Goal: Task Accomplishment & Management: Manage account settings

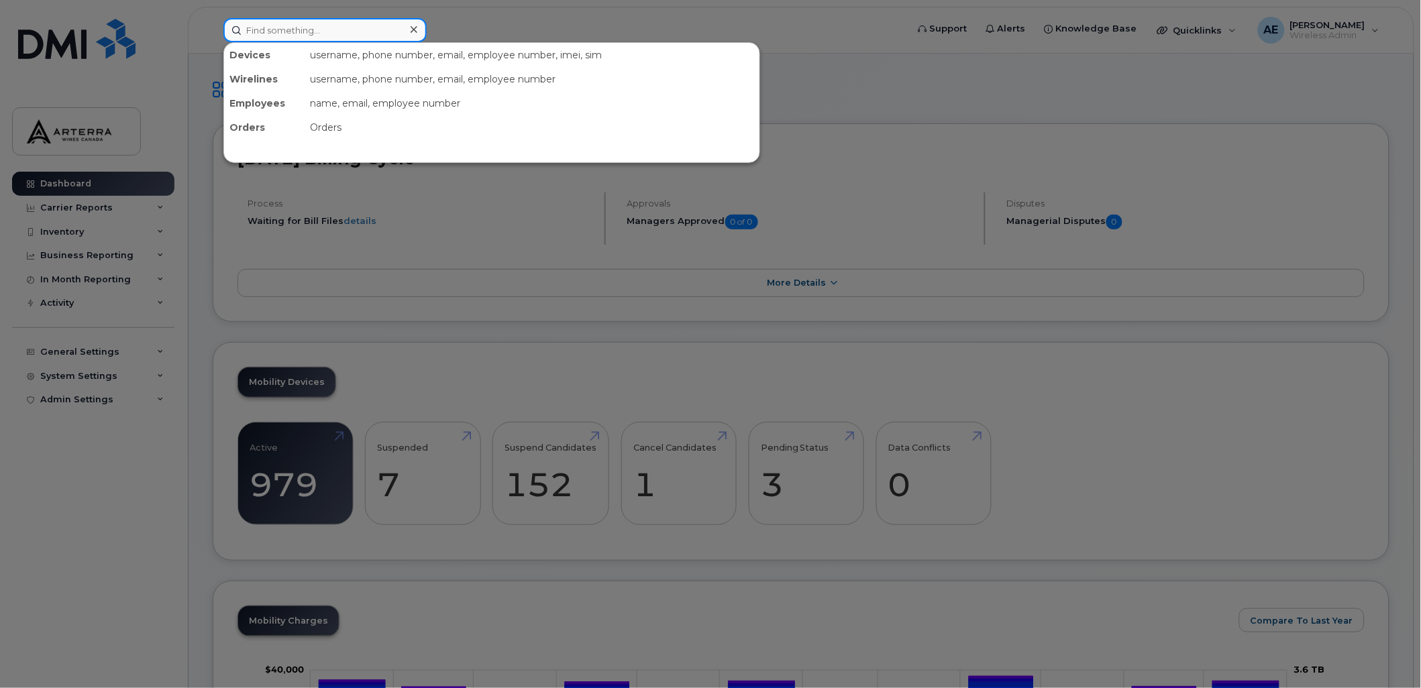
paste input "[PERSON_NAME]"
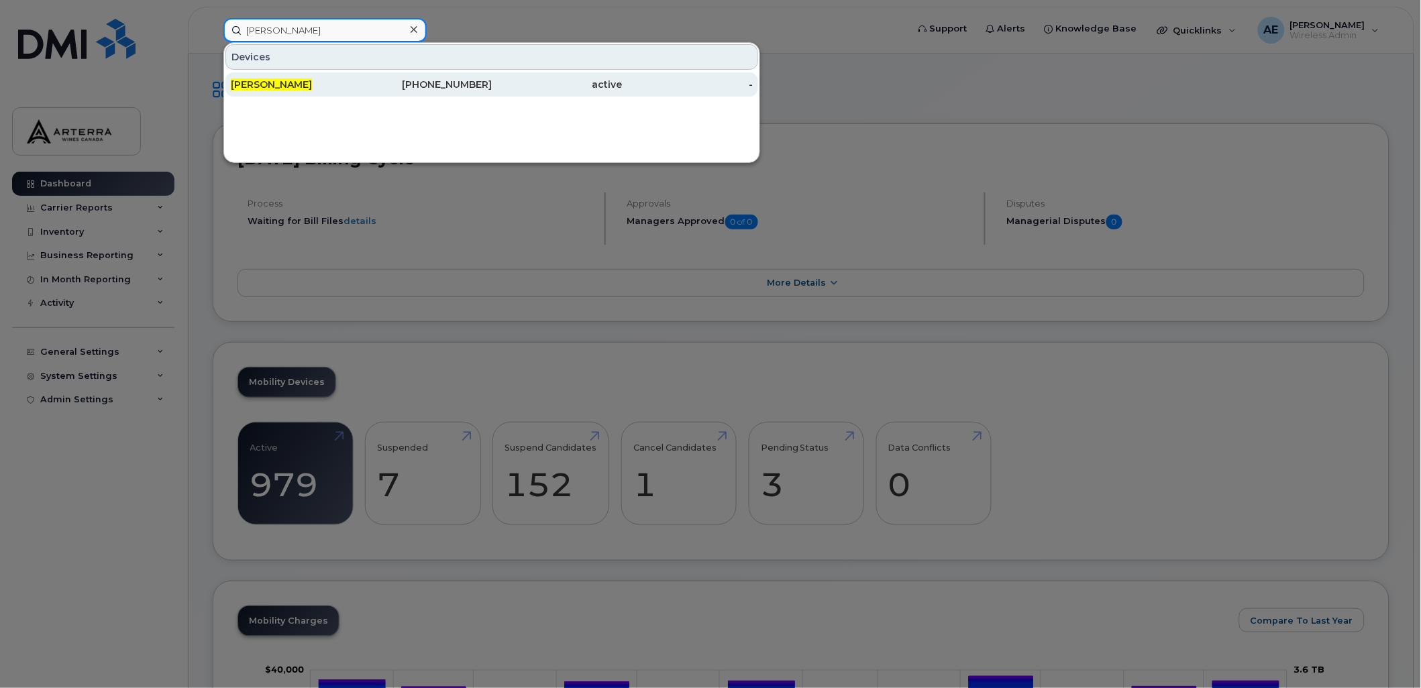
type input "[PERSON_NAME]"
click at [305, 84] on span "[PERSON_NAME]" at bounding box center [271, 84] width 81 height 12
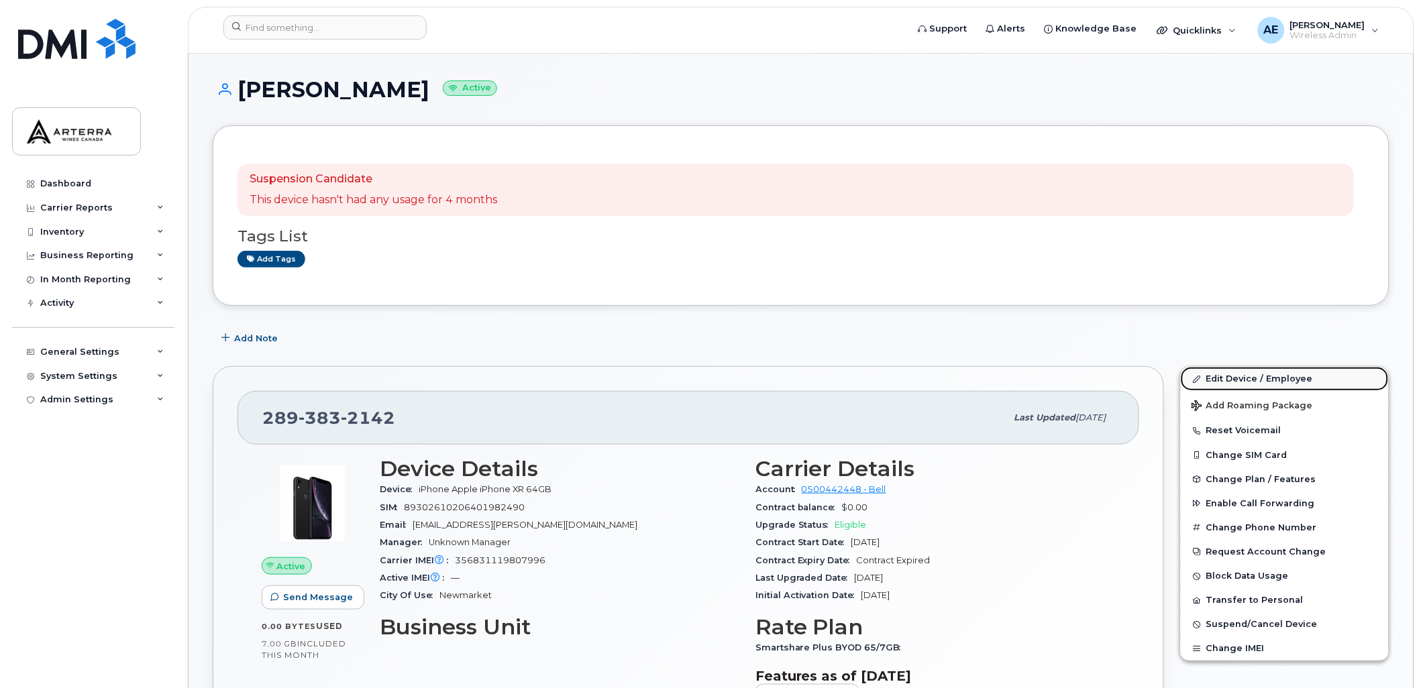
click at [1225, 374] on link "Edit Device / Employee" at bounding box center [1284, 379] width 208 height 24
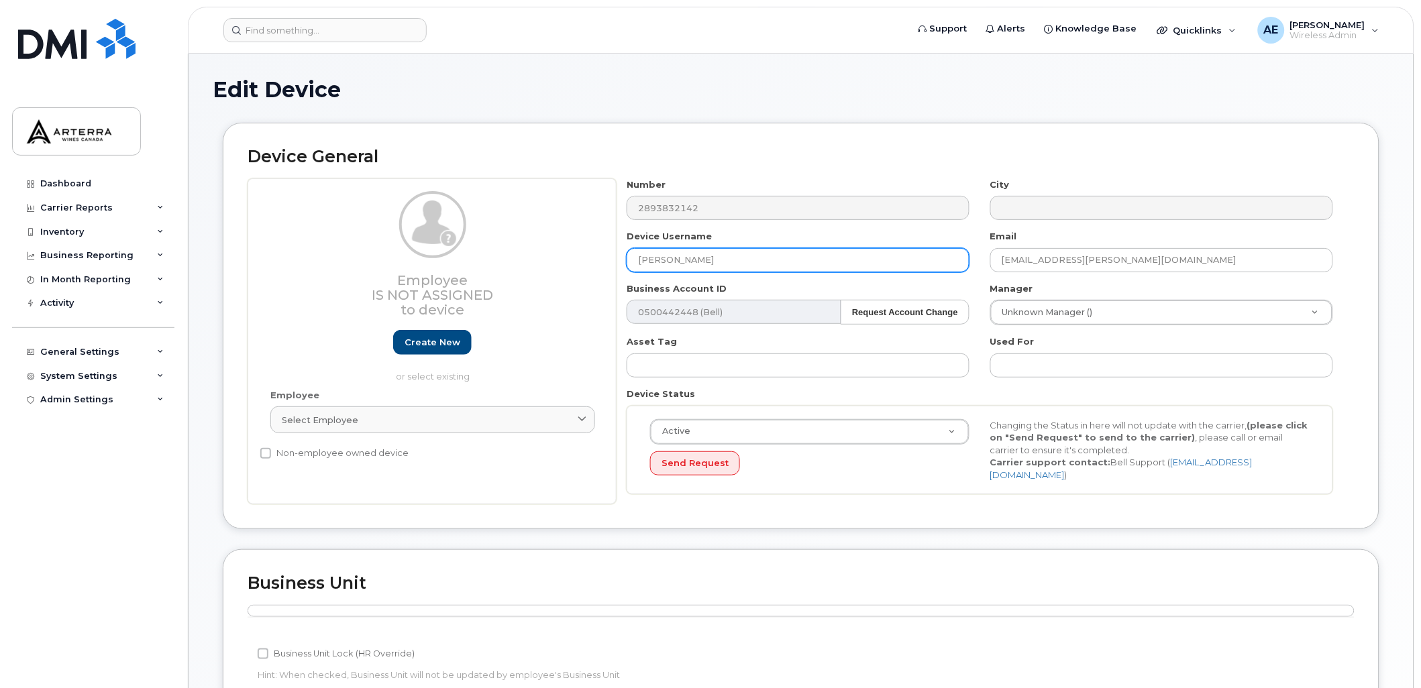
drag, startPoint x: 735, startPoint y: 259, endPoint x: 614, endPoint y: 256, distance: 120.8
click at [614, 256] on div "Employee Is not assigned to device Create new or select existing Employee Selec…" at bounding box center [800, 341] width 1107 height 327
type input "Wine Rack 343"
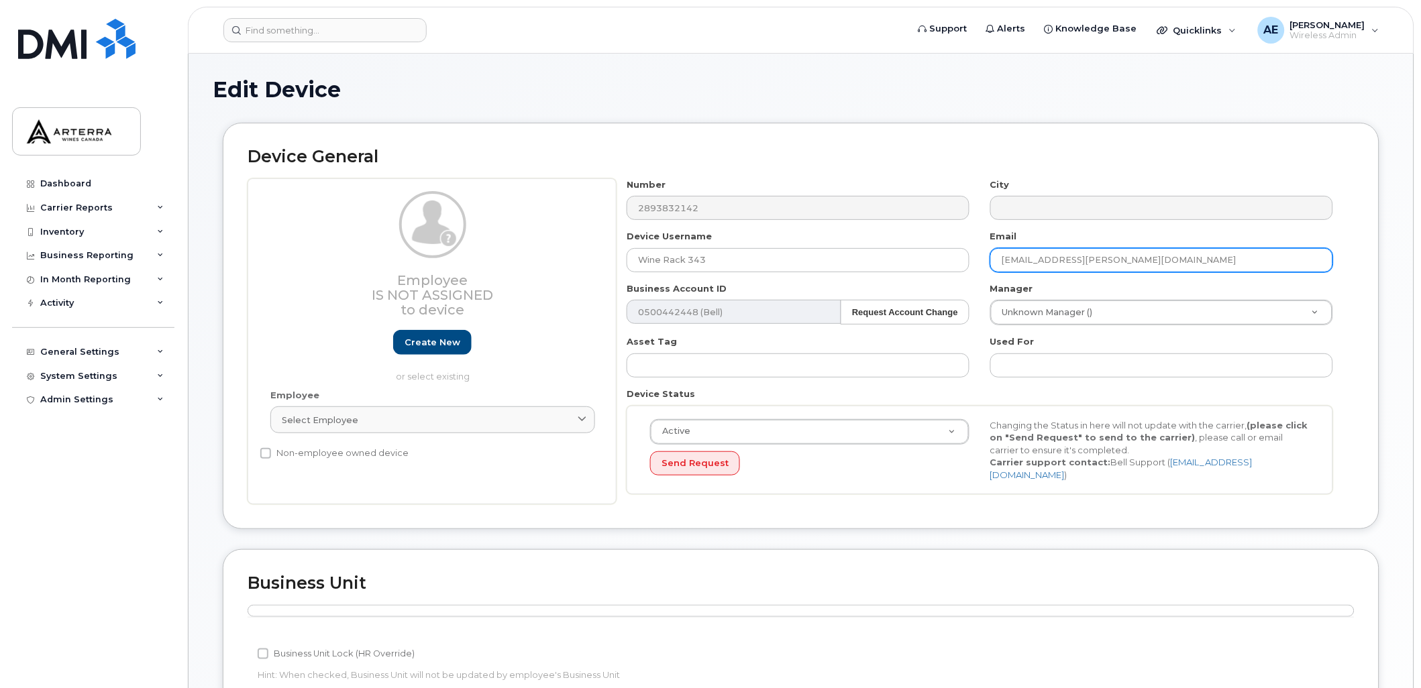
click at [1082, 256] on input "kayleigh.medeiros@winerack.com" at bounding box center [1161, 260] width 343 height 24
drag, startPoint x: 1161, startPoint y: 258, endPoint x: 994, endPoint y: 258, distance: 167.0
click at [994, 258] on input "kayleigh.medeiros@winerack.com" at bounding box center [1161, 260] width 343 height 24
type input "Gillian.Muir@WineRack.com"
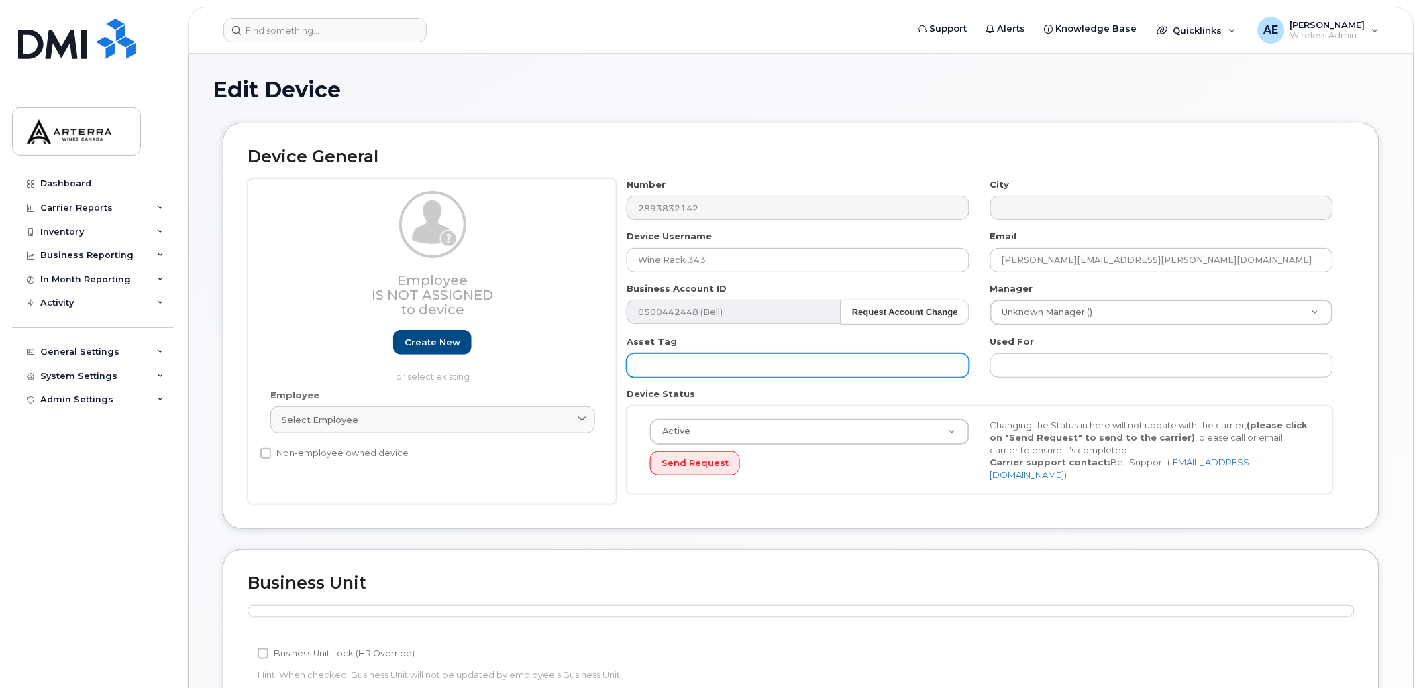
click at [808, 357] on input "text" at bounding box center [797, 365] width 343 height 24
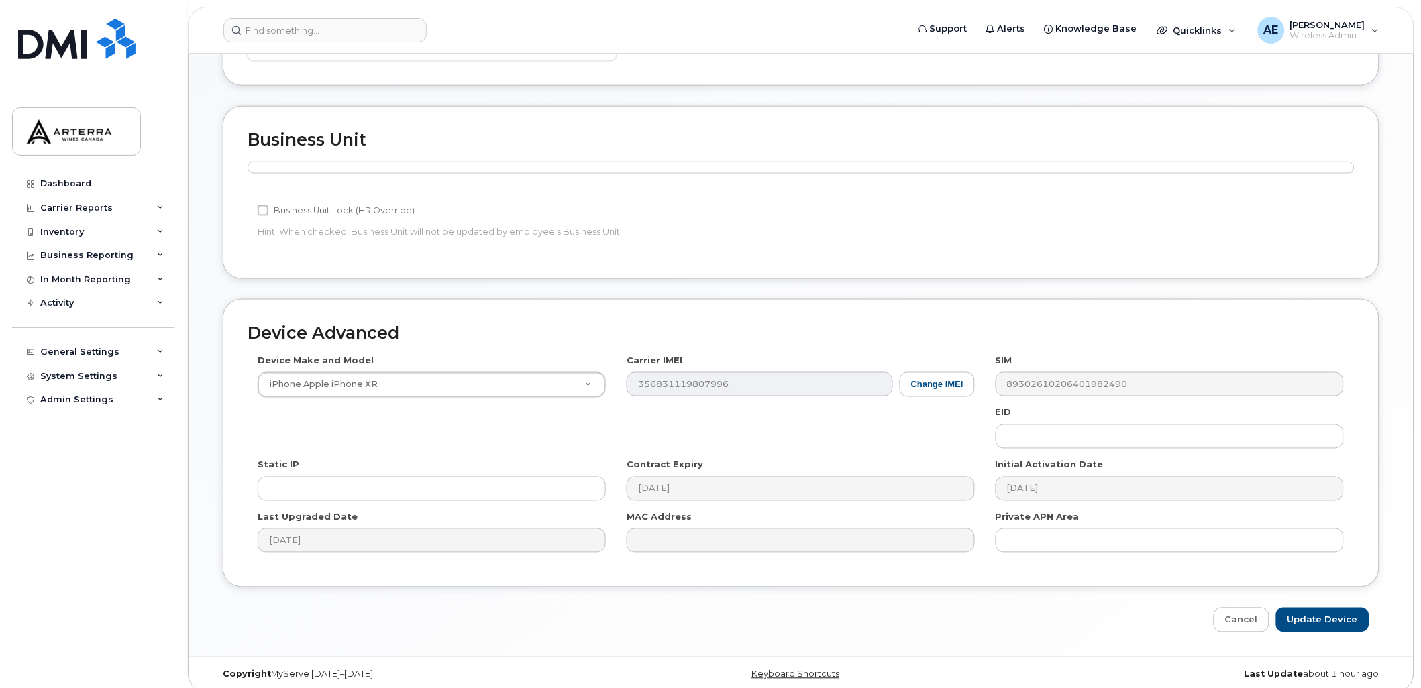
scroll to position [450, 0]
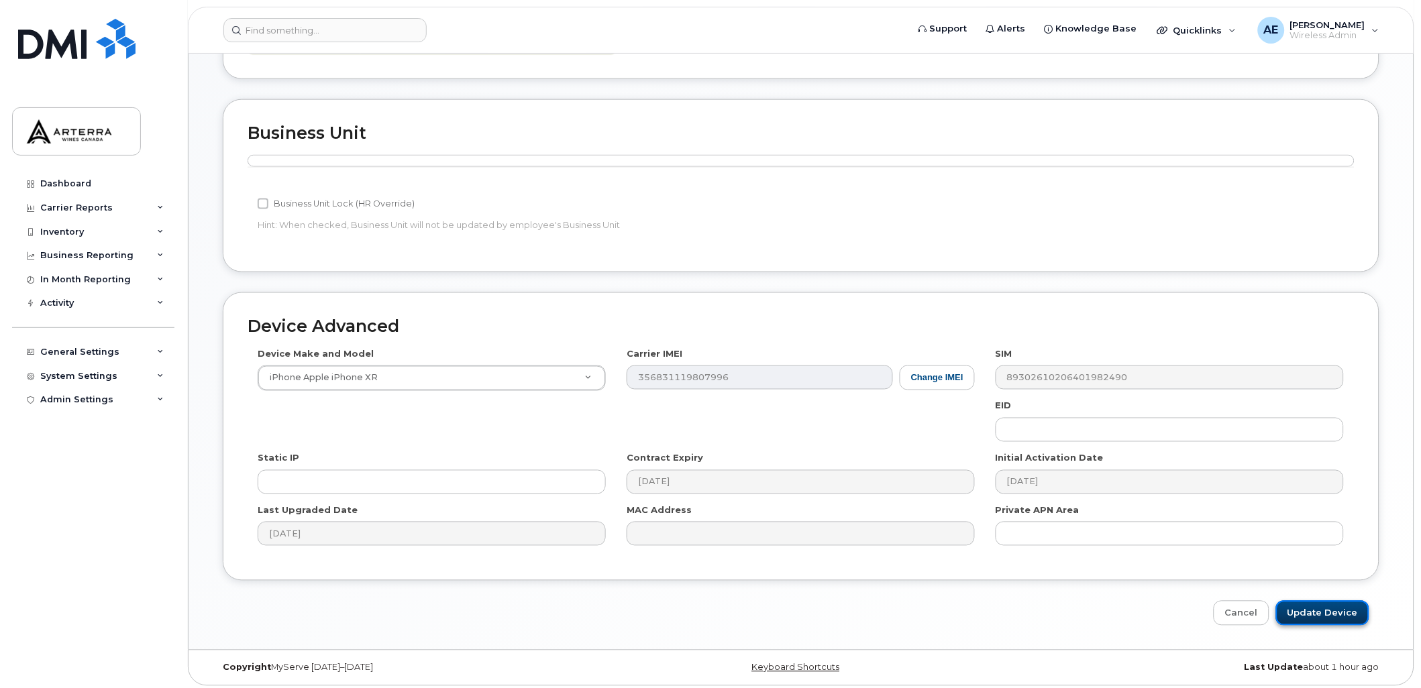
click at [1353, 605] on input "Update Device" at bounding box center [1322, 613] width 93 height 25
type input "Saving..."
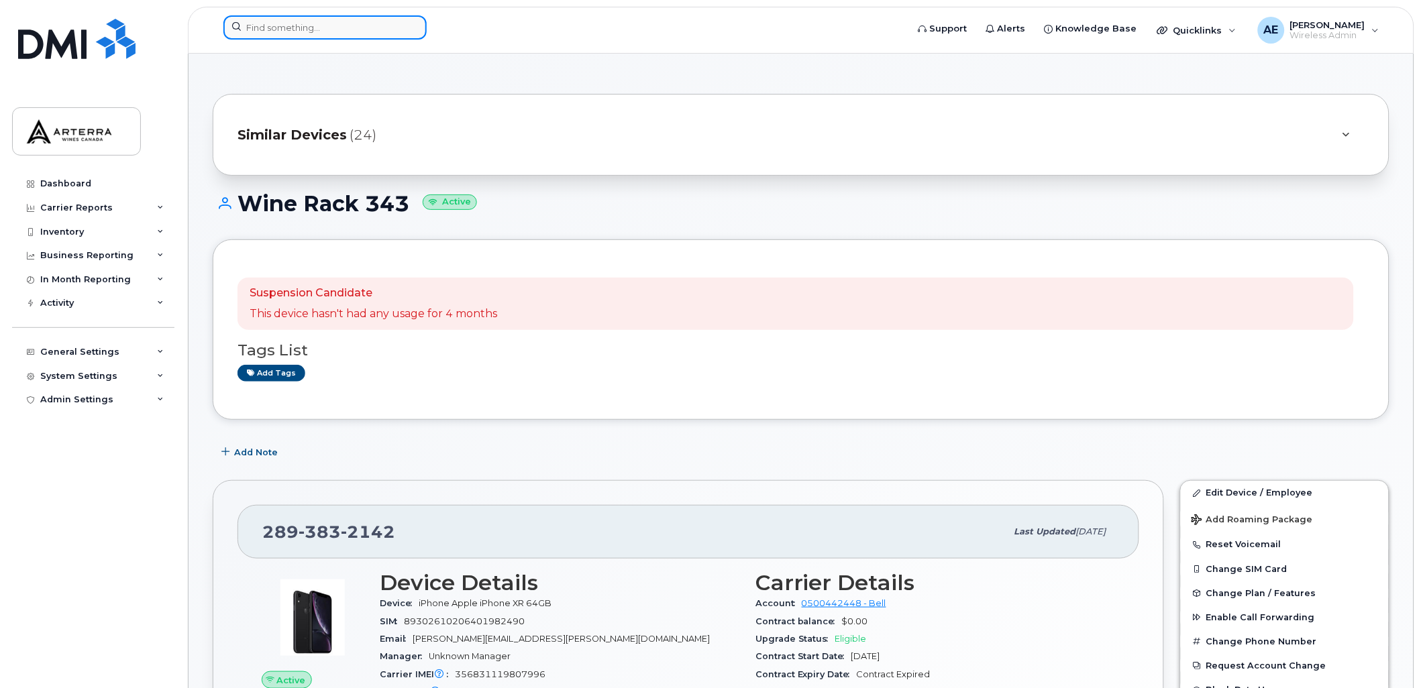
click at [321, 31] on input at bounding box center [324, 27] width 203 height 24
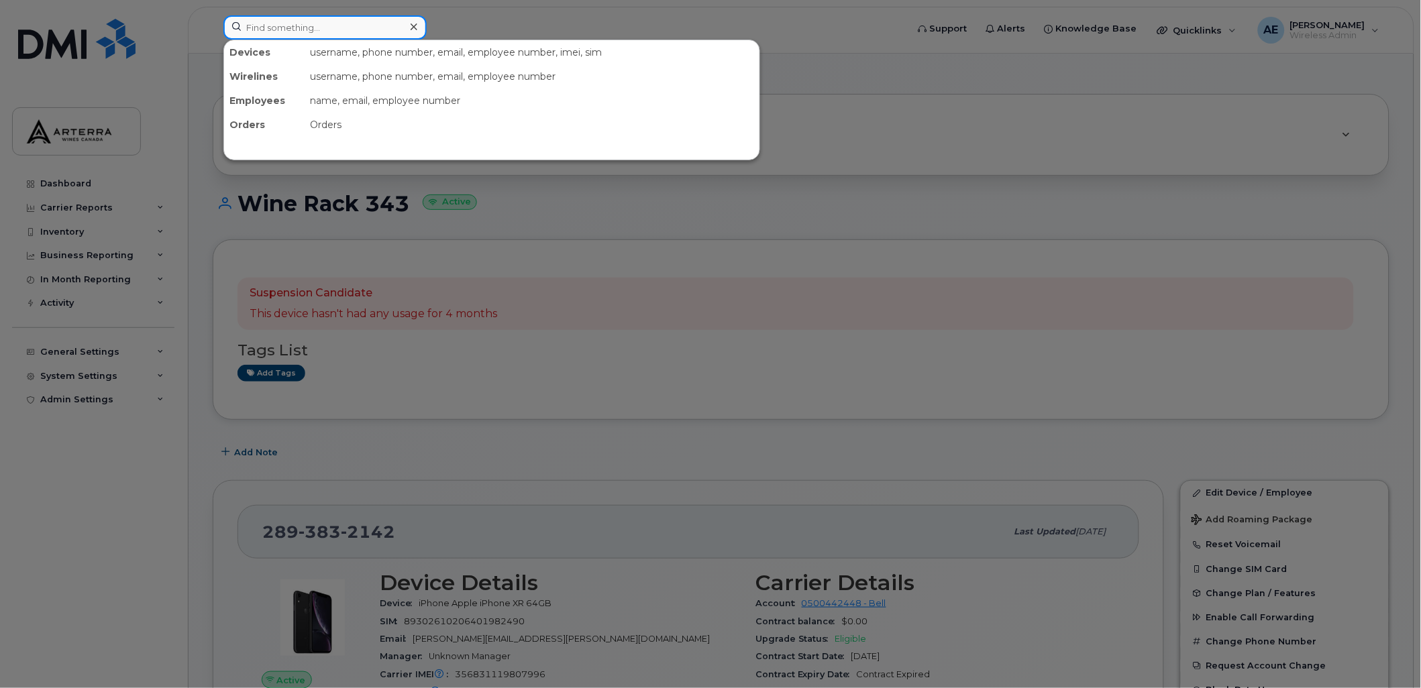
paste input "2892576719"
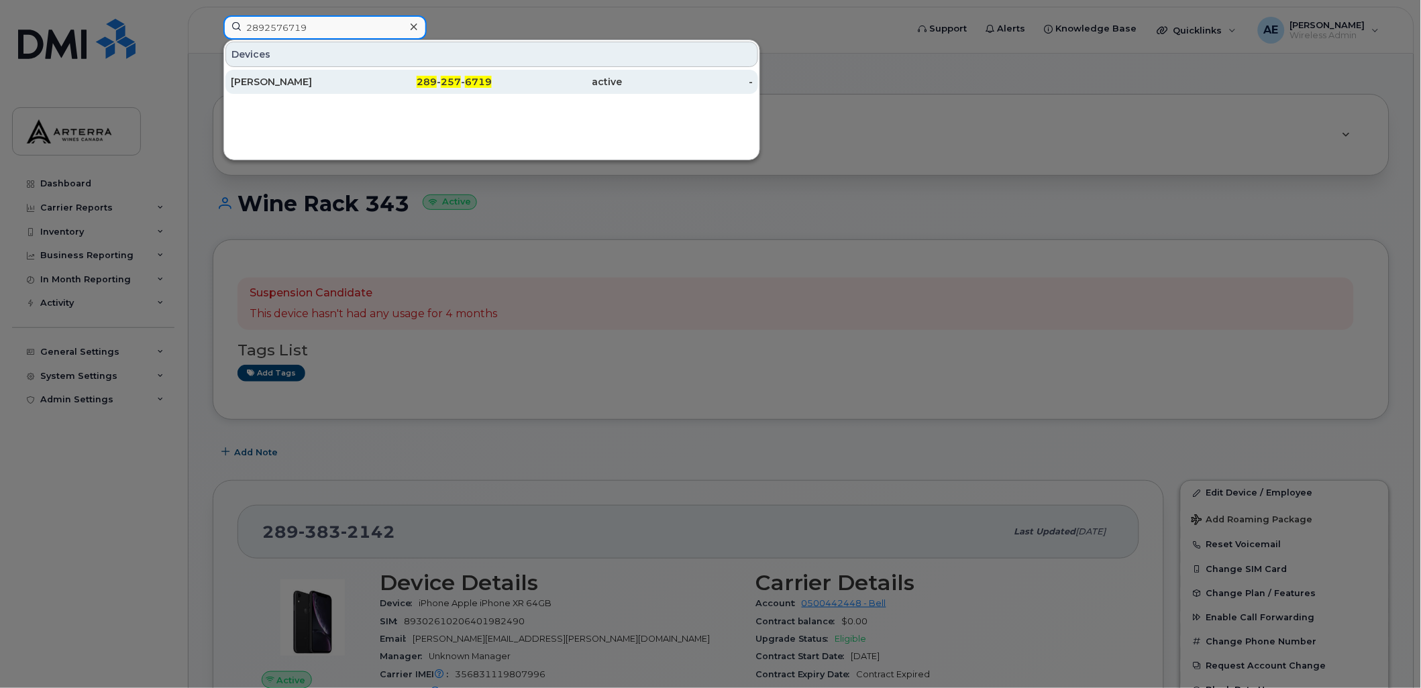
type input "2892576719"
drag, startPoint x: 302, startPoint y: 76, endPoint x: 306, endPoint y: 89, distance: 14.0
click at [302, 76] on div "[PERSON_NAME]" at bounding box center [296, 81] width 131 height 13
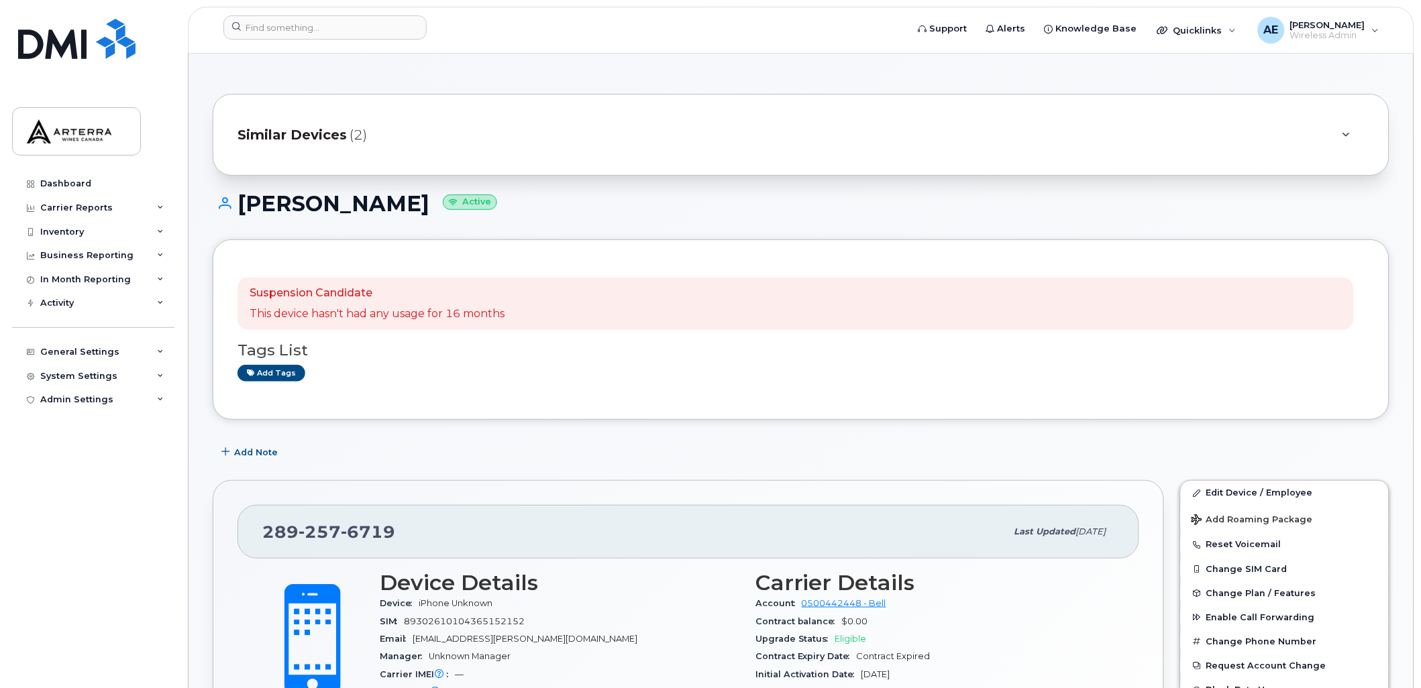
drag, startPoint x: 239, startPoint y: 203, endPoint x: 427, endPoint y: 203, distance: 188.5
click at [427, 203] on h1 "[PERSON_NAME] Active" at bounding box center [801, 203] width 1176 height 23
copy h1 "[PERSON_NAME]"
click at [887, 201] on h1 "Serena Schlueter Active" at bounding box center [801, 203] width 1176 height 23
click at [1283, 490] on link "Edit Device / Employee" at bounding box center [1284, 493] width 208 height 24
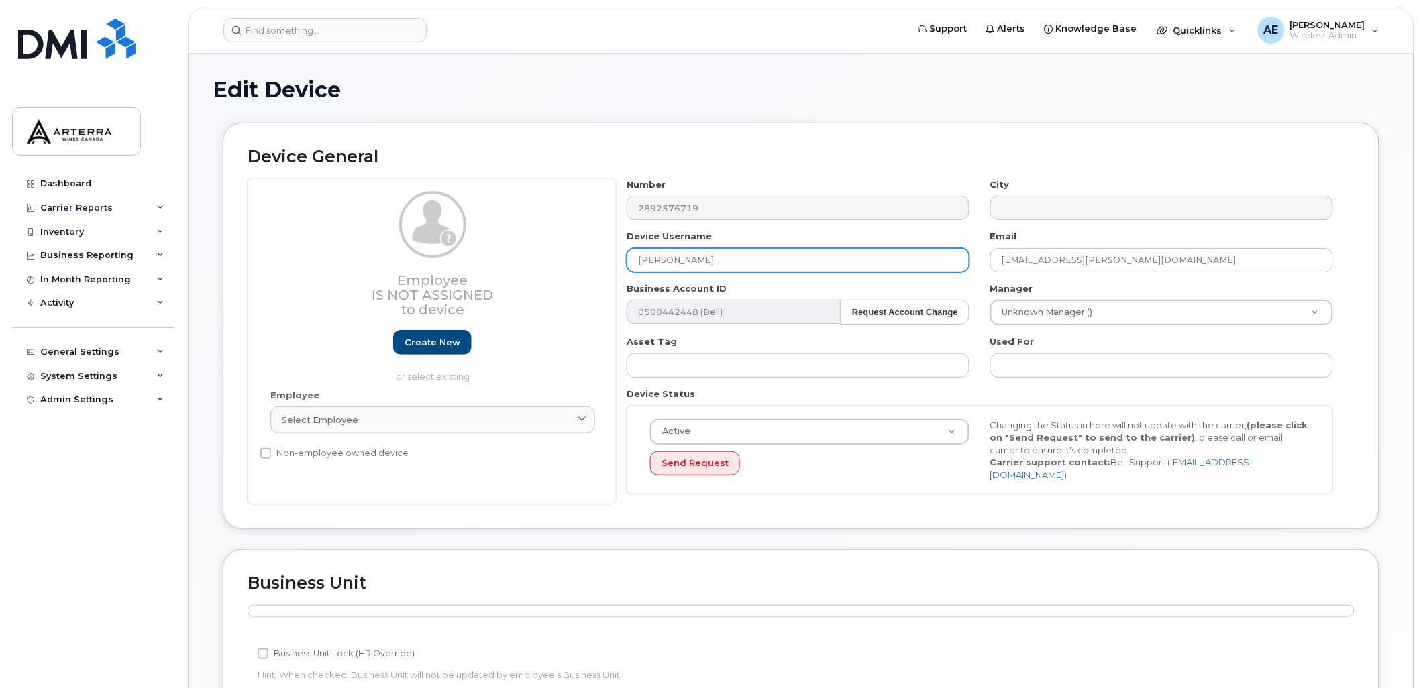
drag, startPoint x: 742, startPoint y: 263, endPoint x: 607, endPoint y: 256, distance: 135.0
click at [607, 256] on div "Employee Is not assigned to device Create new or select existing Employee Selec…" at bounding box center [800, 341] width 1107 height 327
type input "Wine Rack 343"
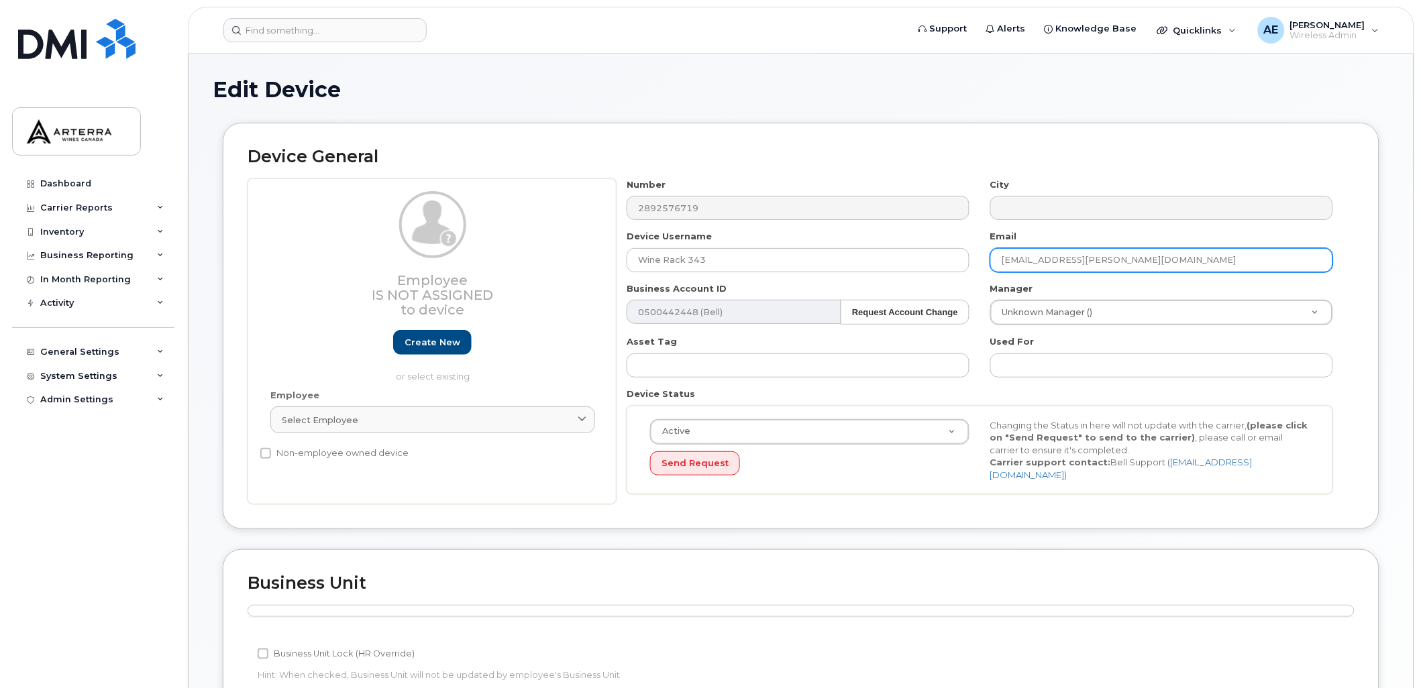
drag, startPoint x: 1174, startPoint y: 253, endPoint x: 986, endPoint y: 258, distance: 187.9
click at [986, 258] on div "Email [EMAIL_ADDRESS][PERSON_NAME][DOMAIN_NAME]" at bounding box center [1162, 251] width 364 height 42
type input "[PERSON_NAME][EMAIL_ADDRESS][PERSON_NAME][DOMAIN_NAME]"
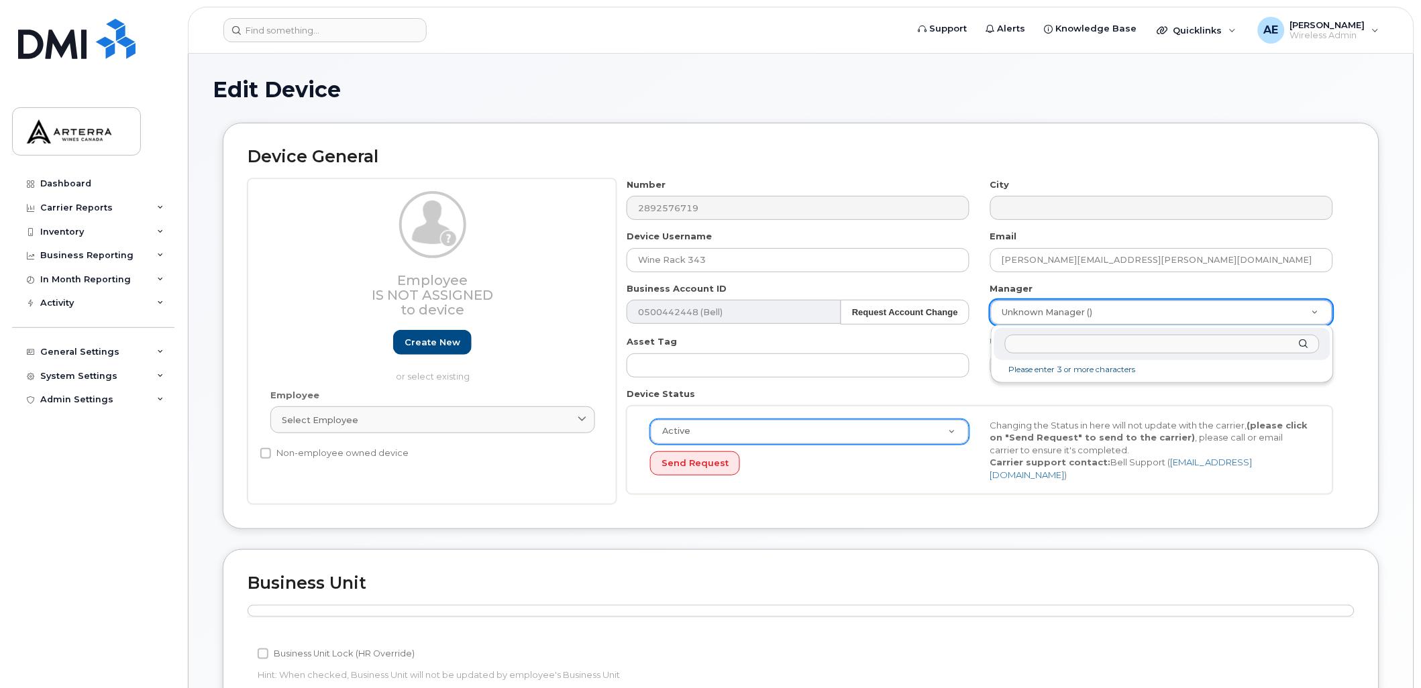
click at [1123, 339] on input "text" at bounding box center [1162, 344] width 315 height 19
click at [913, 359] on input "text" at bounding box center [797, 365] width 343 height 24
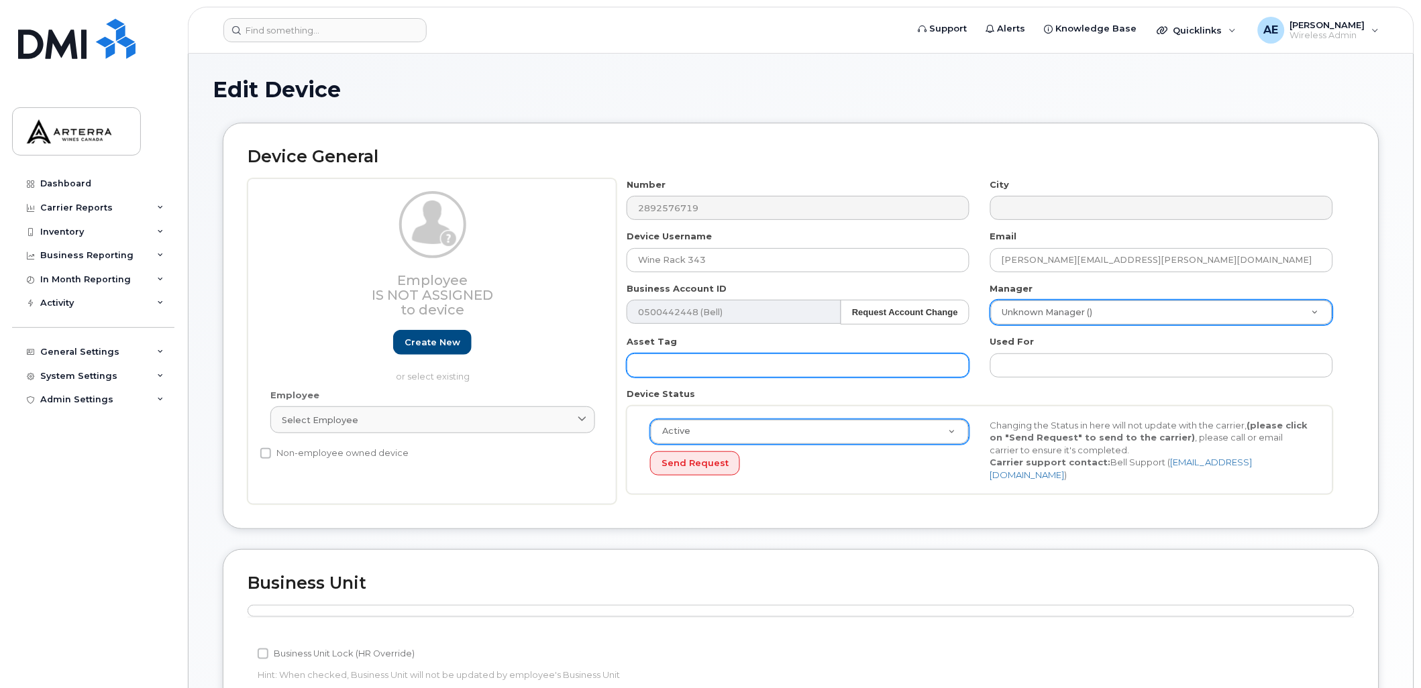
click at [873, 363] on input "text" at bounding box center [797, 365] width 343 height 24
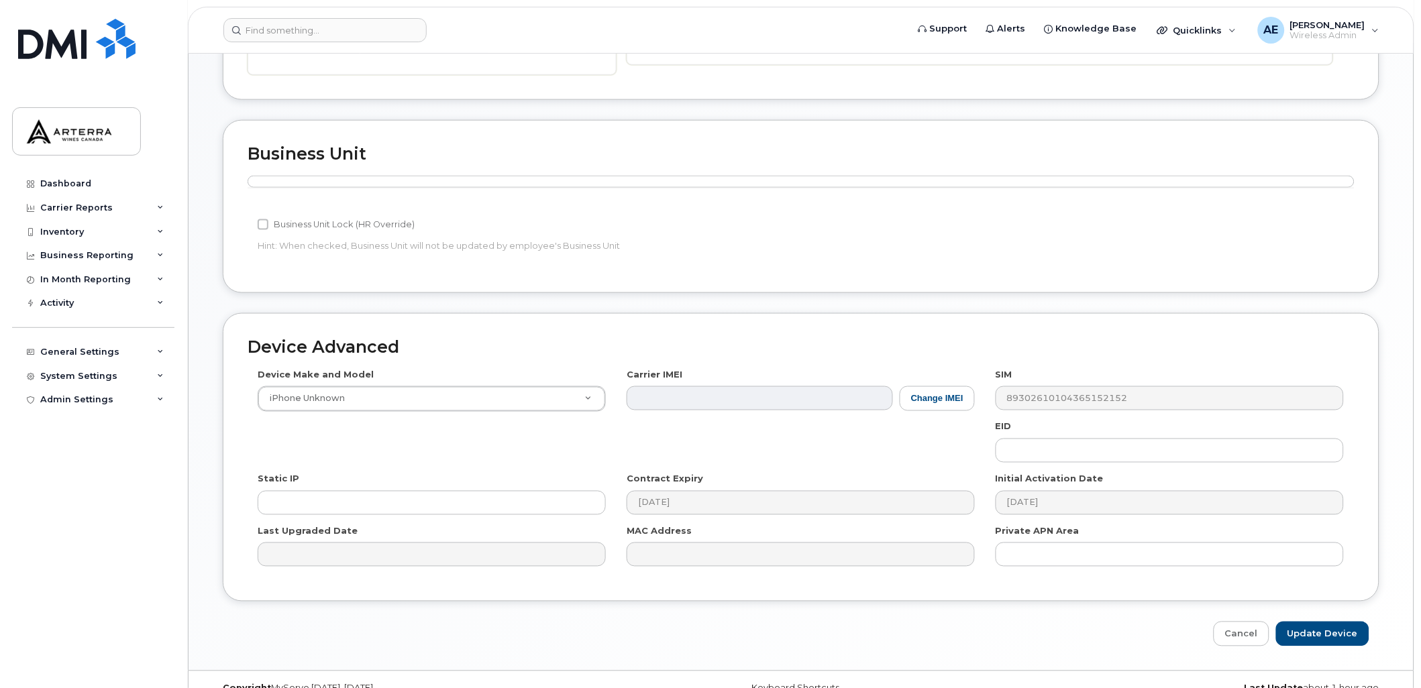
scroll to position [450, 0]
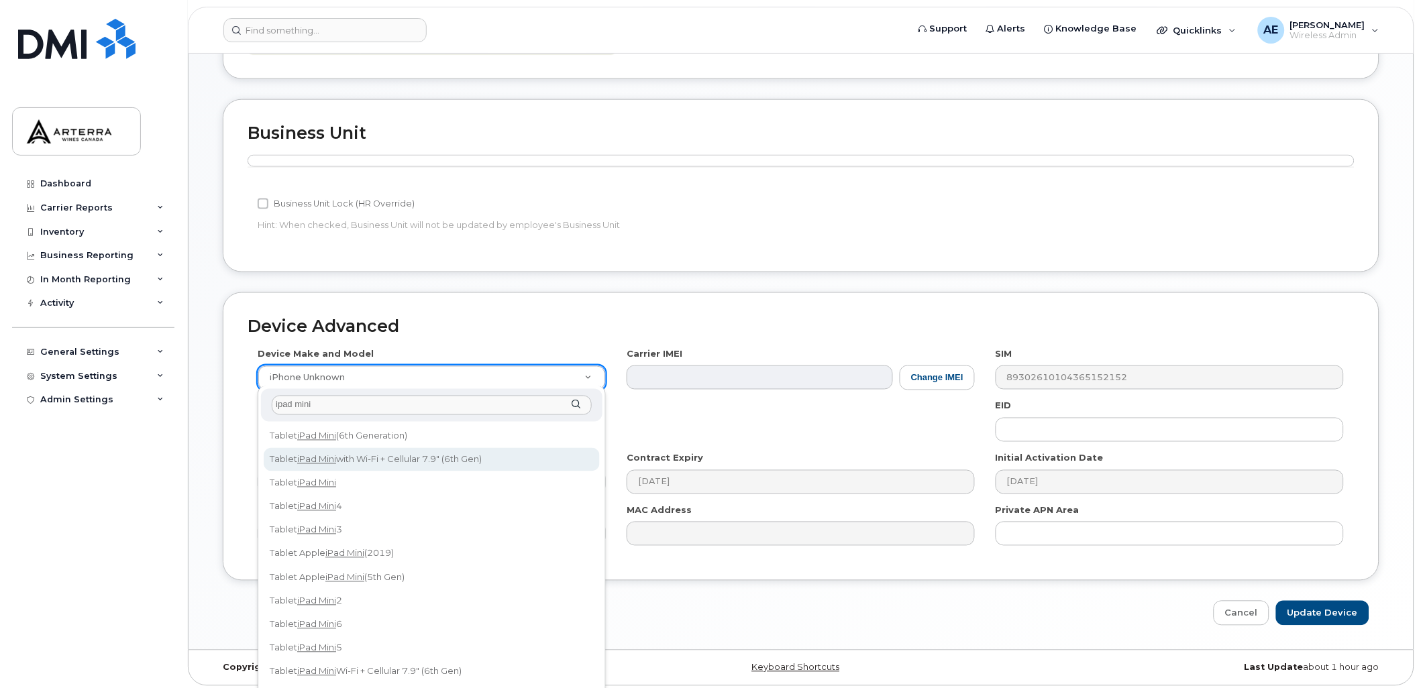
type input "ipad mini"
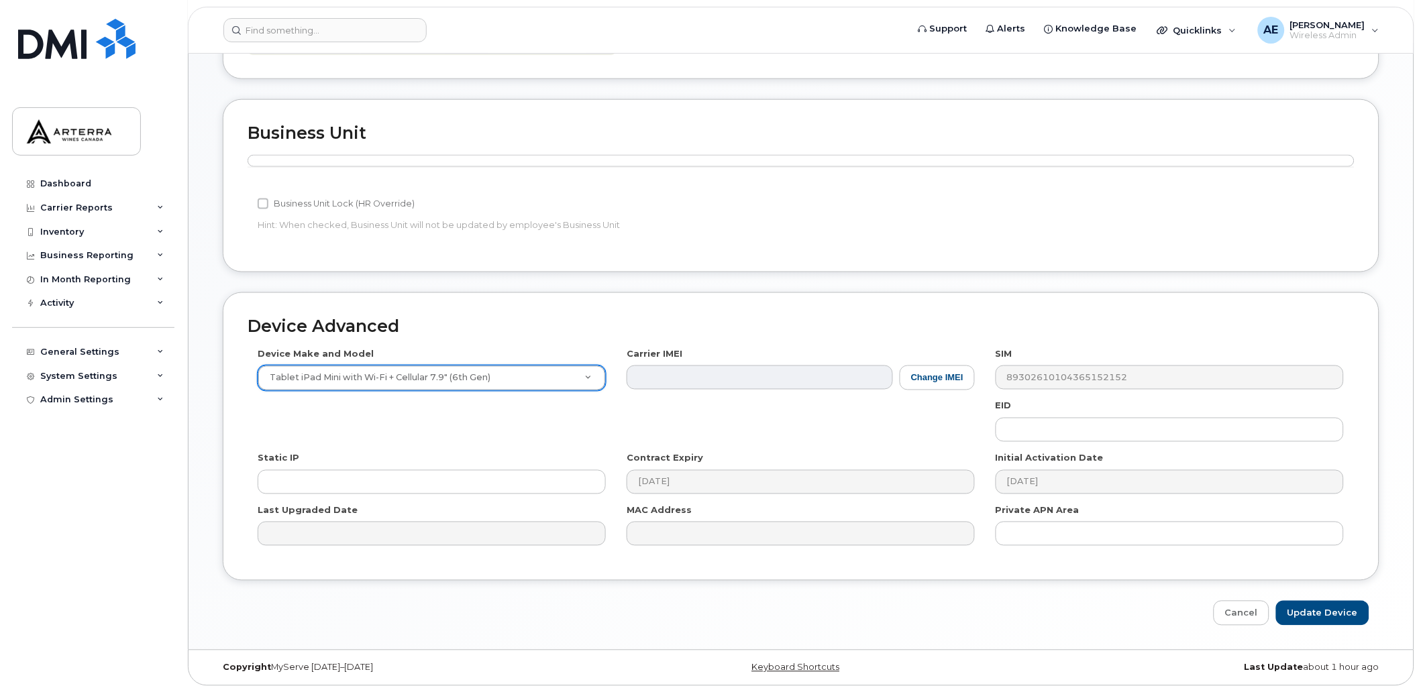
select select "3047"
click at [1345, 612] on input "Update Device" at bounding box center [1322, 613] width 93 height 25
type input "Saving..."
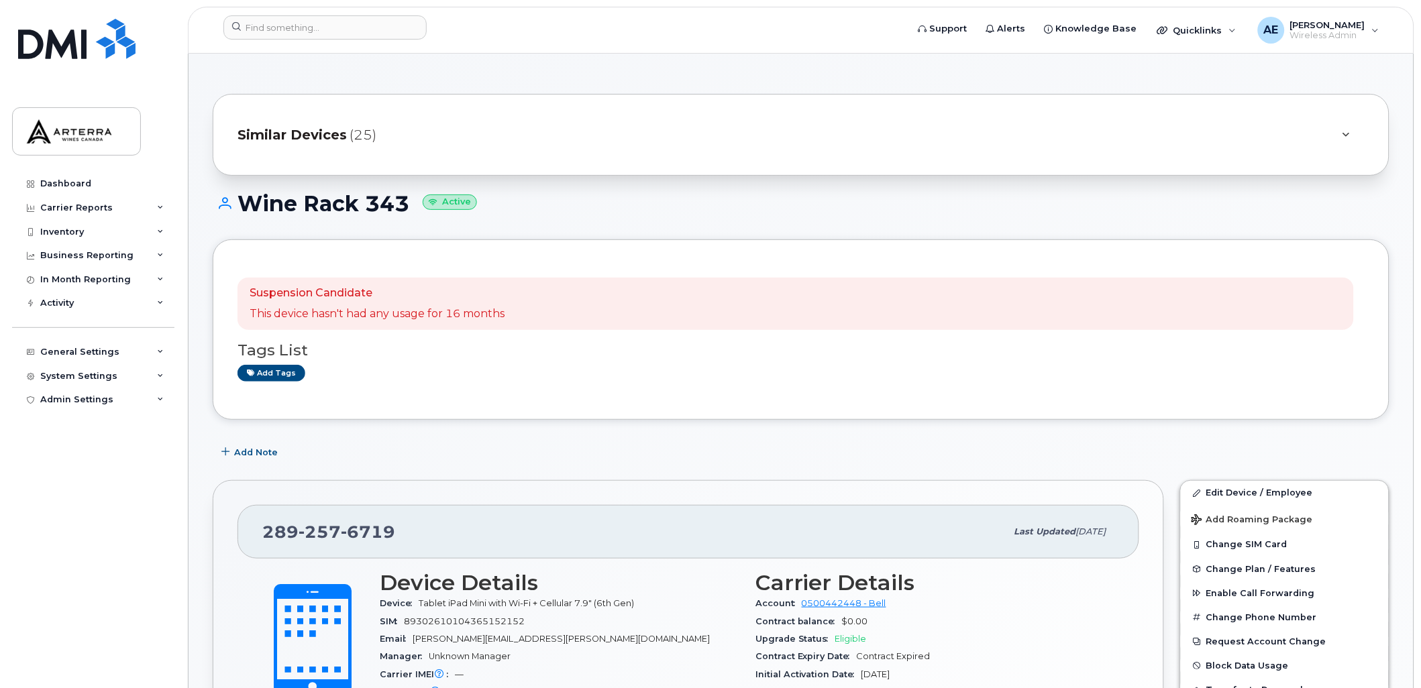
click at [347, 531] on span "6719" at bounding box center [368, 532] width 54 height 20
copy span "289 257 6719"
click at [309, 12] on header "Support Alerts Knowledge Base Quicklinks Suspend / Cancel Device Change SIM Car…" at bounding box center [801, 30] width 1226 height 47
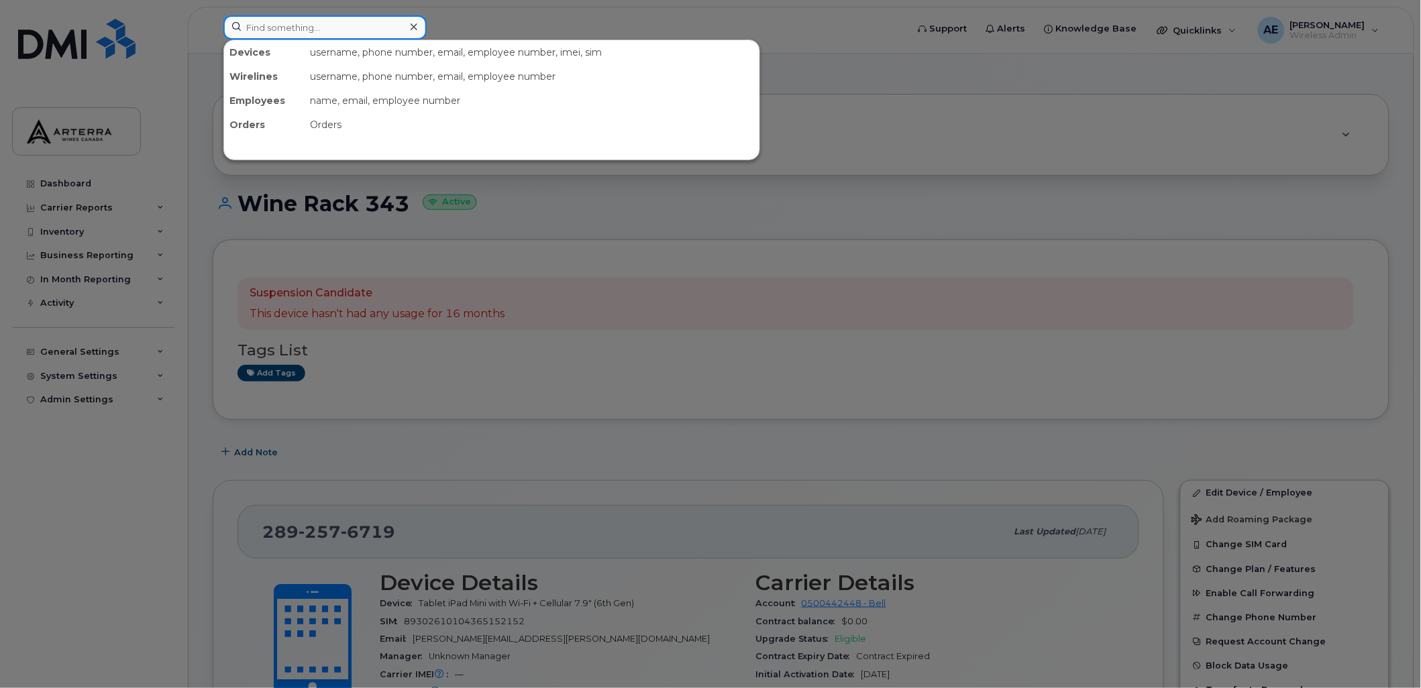
click at [304, 25] on input at bounding box center [324, 27] width 203 height 24
paste input "2893832142"
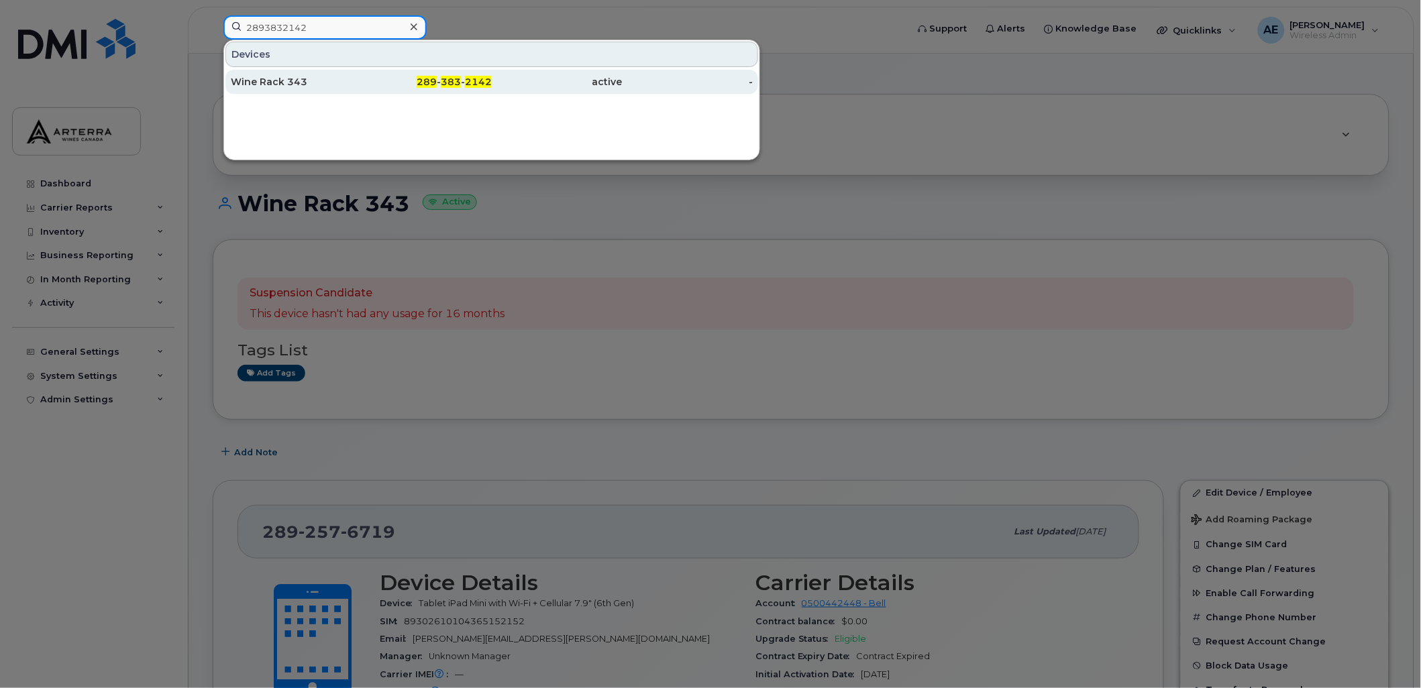
type input "2893832142"
click at [255, 79] on div "Wine Rack 343" at bounding box center [296, 81] width 131 height 13
